Goal: Task Accomplishment & Management: Manage account settings

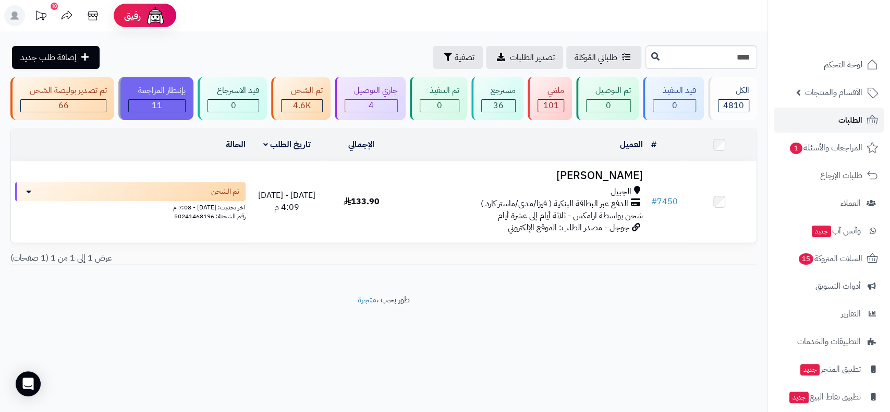
click at [845, 124] on span "الطلبات" at bounding box center [851, 120] width 24 height 15
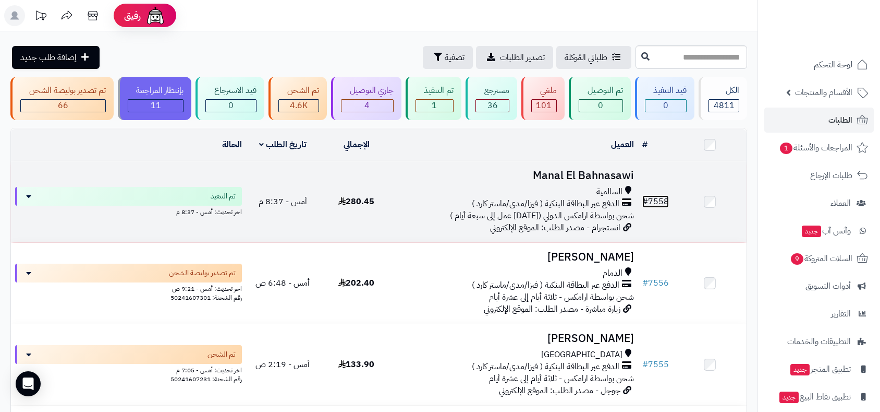
click at [655, 198] on link "# 7558" at bounding box center [656, 201] width 27 height 13
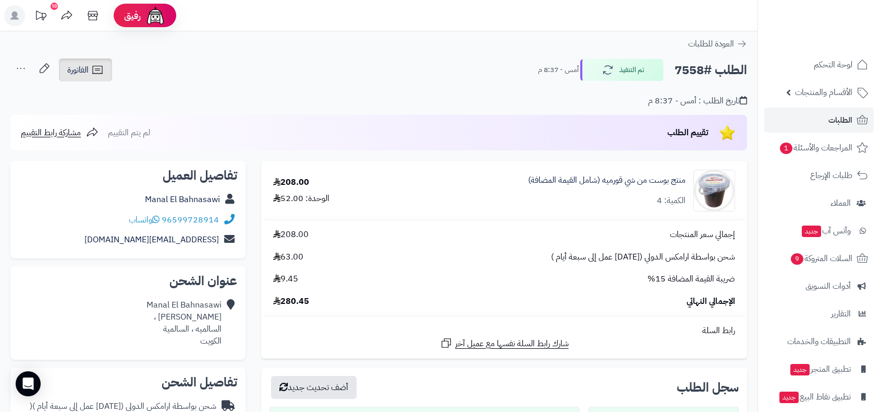
click at [82, 71] on span "الفاتورة" at bounding box center [77, 70] width 21 height 13
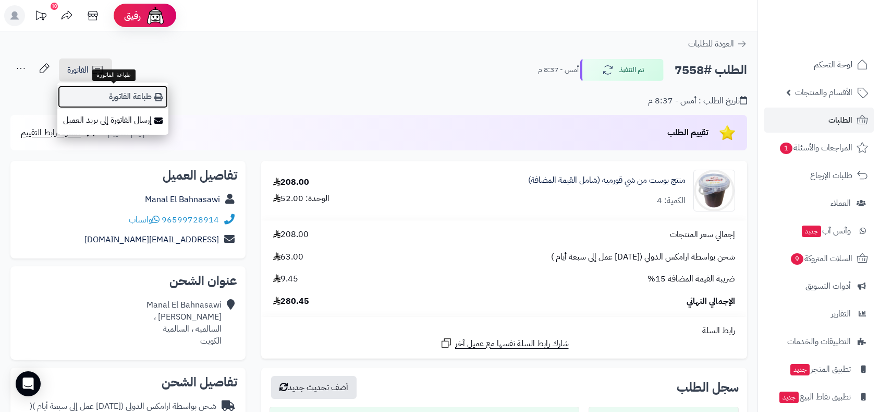
click at [110, 98] on link "طباعة الفاتورة" at bounding box center [112, 96] width 111 height 23
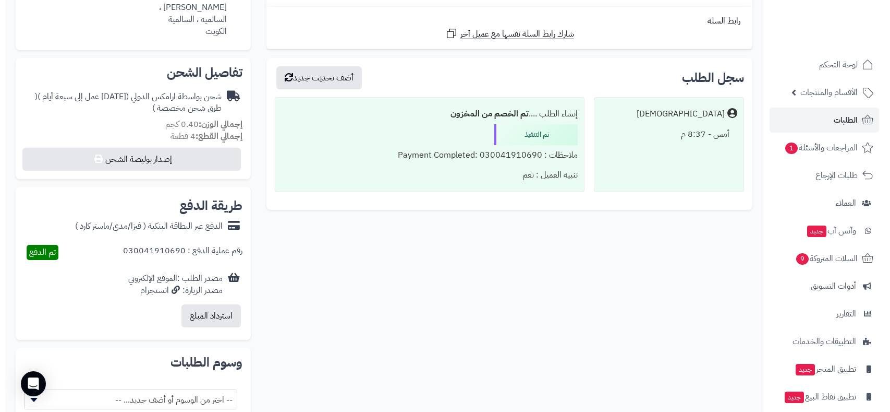
scroll to position [289, 0]
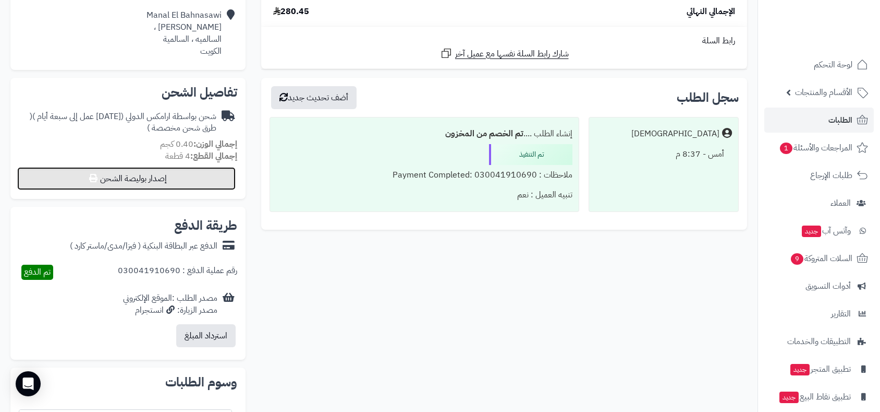
click at [158, 172] on button "إصدار بوليصة الشحن" at bounding box center [126, 178] width 219 height 23
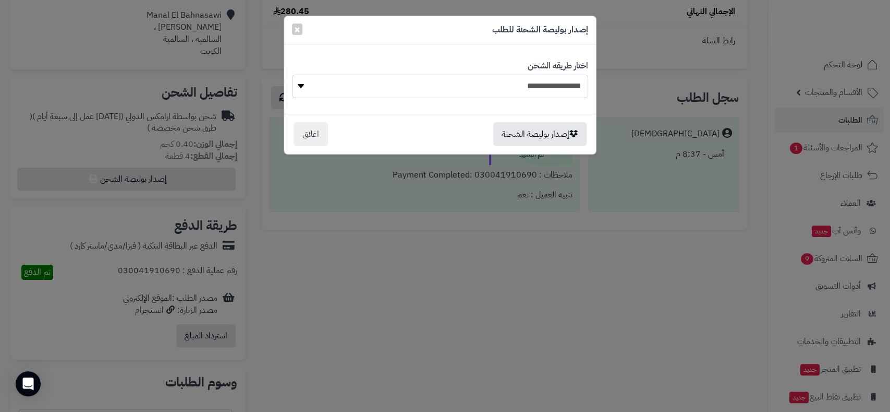
click at [524, 83] on select "**********" at bounding box center [440, 86] width 296 height 23
select select "******"
click at [292, 75] on select "**********" at bounding box center [440, 86] width 296 height 23
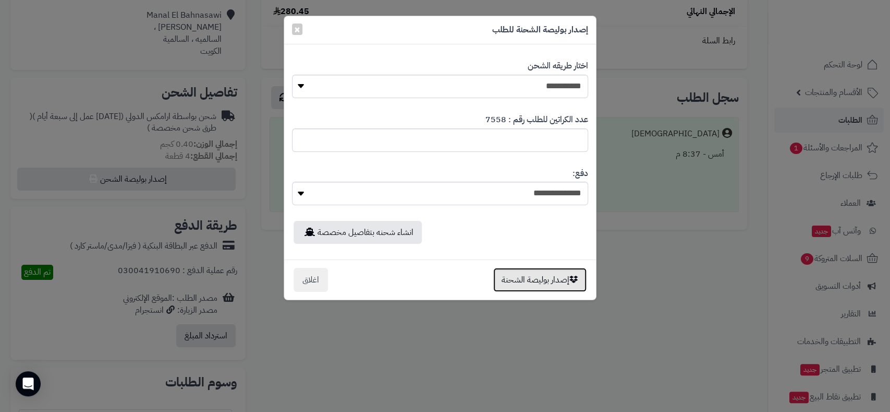
click at [542, 282] on button "إصدار بوليصة الشحنة" at bounding box center [539, 280] width 93 height 24
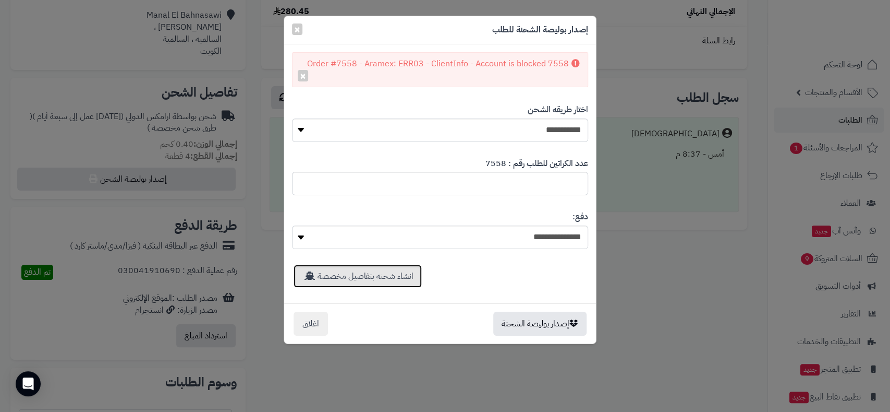
click at [373, 277] on link "انشاء شحنه بتفاصيل مخصصة" at bounding box center [358, 275] width 128 height 23
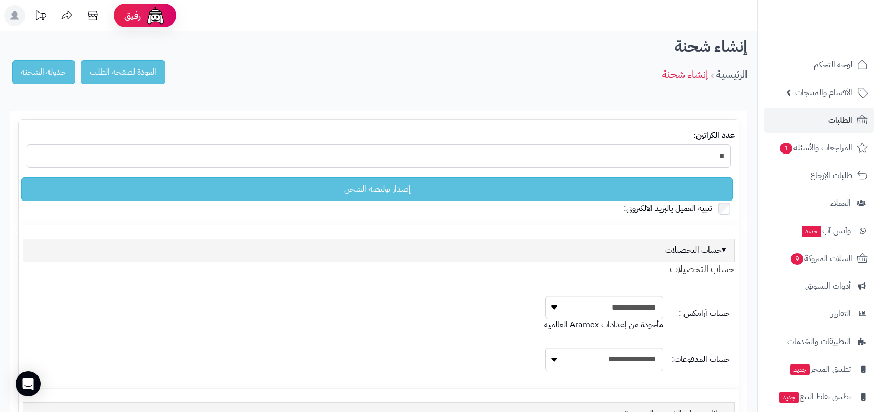
scroll to position [164, 0]
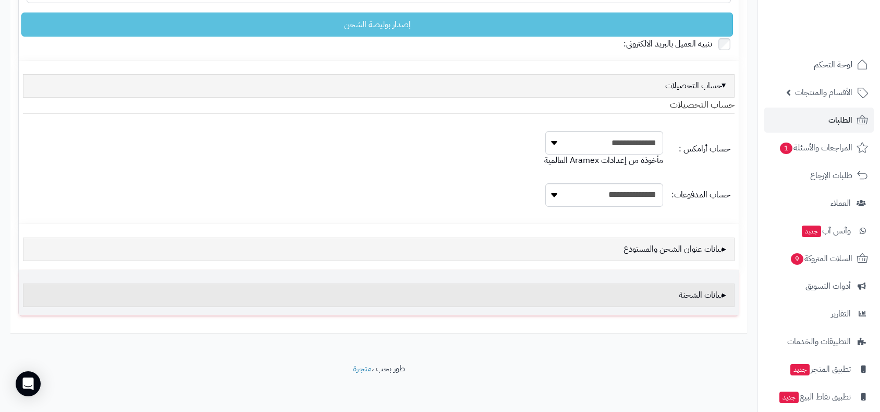
click at [707, 293] on div "بيانات الشحنة" at bounding box center [379, 294] width 712 height 23
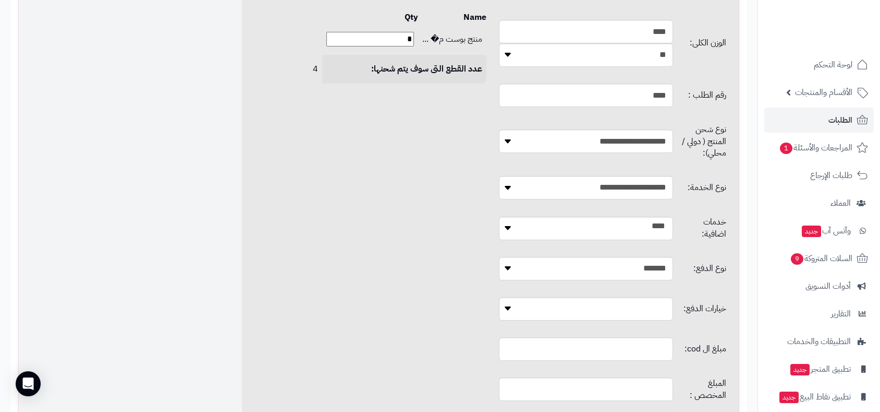
scroll to position [570, 0]
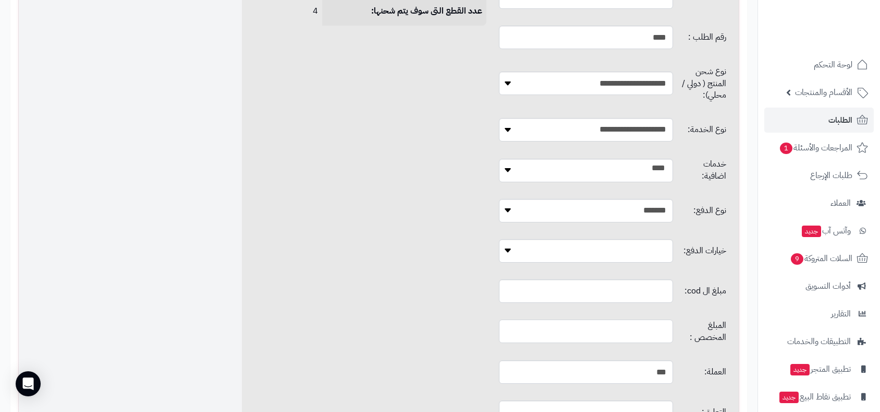
click at [595, 319] on input "text" at bounding box center [586, 330] width 175 height 23
type input "*"
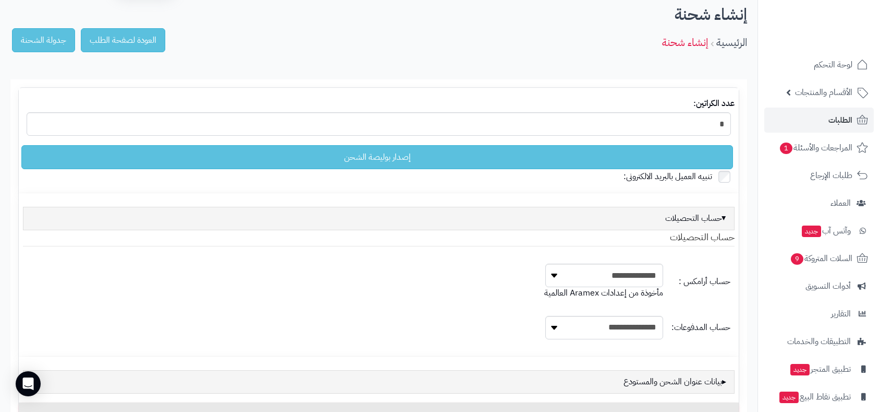
scroll to position [0, 0]
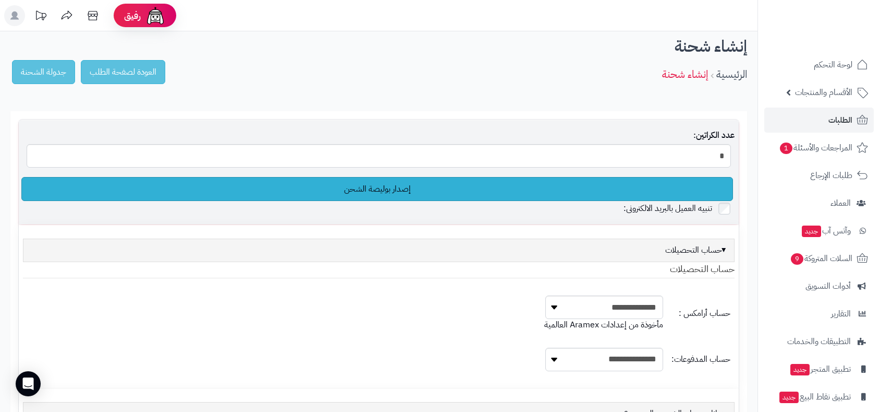
click at [391, 193] on link "إصدار بوليصة الشحن" at bounding box center [377, 189] width 712 height 24
click at [404, 188] on link "إصدار بوليصة الشحن" at bounding box center [377, 189] width 712 height 24
click at [385, 187] on link "إصدار بوليصة الشحن" at bounding box center [377, 189] width 712 height 24
drag, startPoint x: 0, startPoint y: 0, endPoint x: 385, endPoint y: 187, distance: 428.5
click at [385, 187] on link "إصدار بوليصة الشحن" at bounding box center [377, 189] width 712 height 24
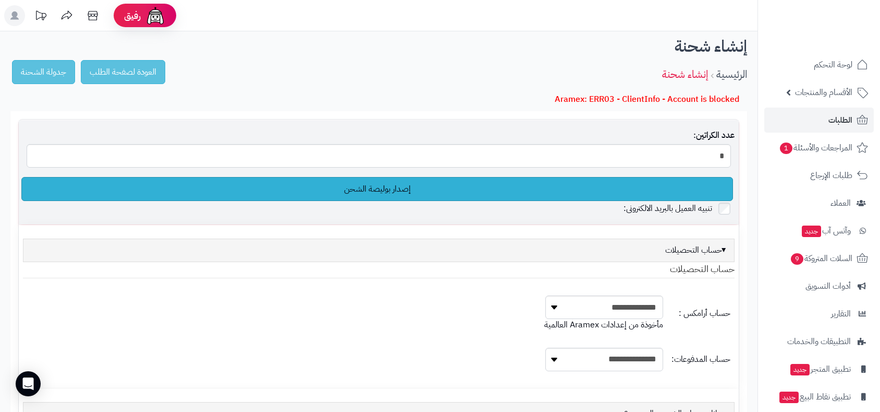
drag, startPoint x: 0, startPoint y: 0, endPoint x: 385, endPoint y: 187, distance: 428.5
click at [385, 187] on link "إصدار بوليصة الشحن" at bounding box center [377, 189] width 712 height 24
